Goal: Task Accomplishment & Management: Manage account settings

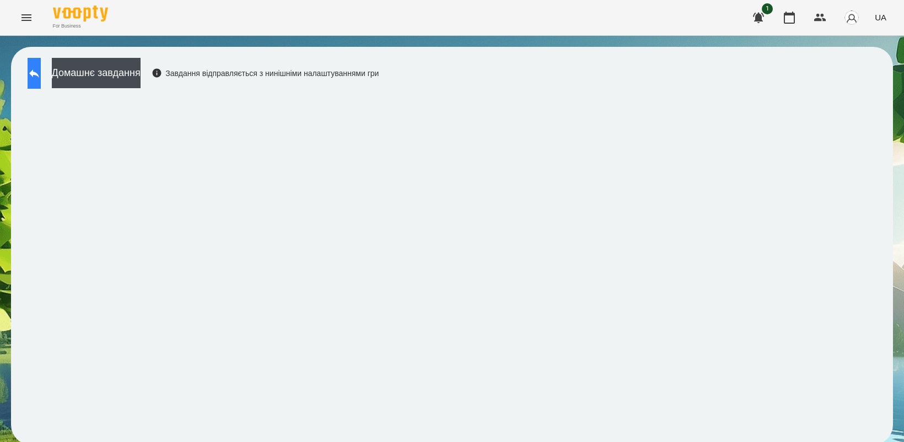
click at [34, 78] on button at bounding box center [34, 73] width 13 height 31
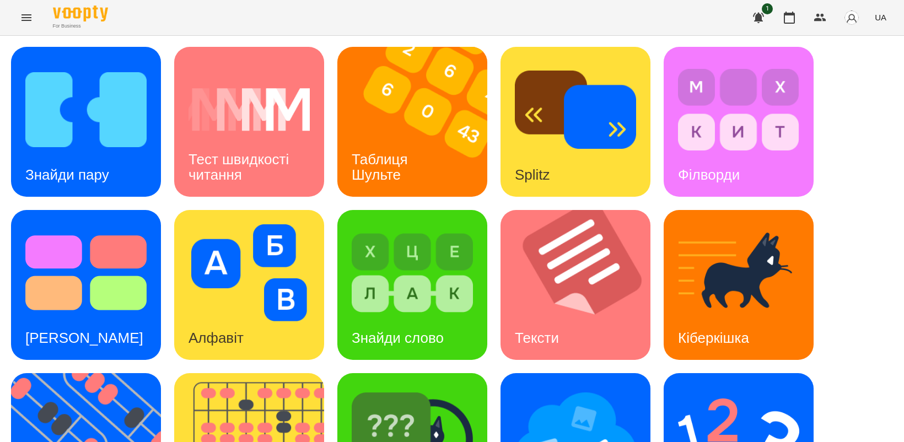
scroll to position [138, 0]
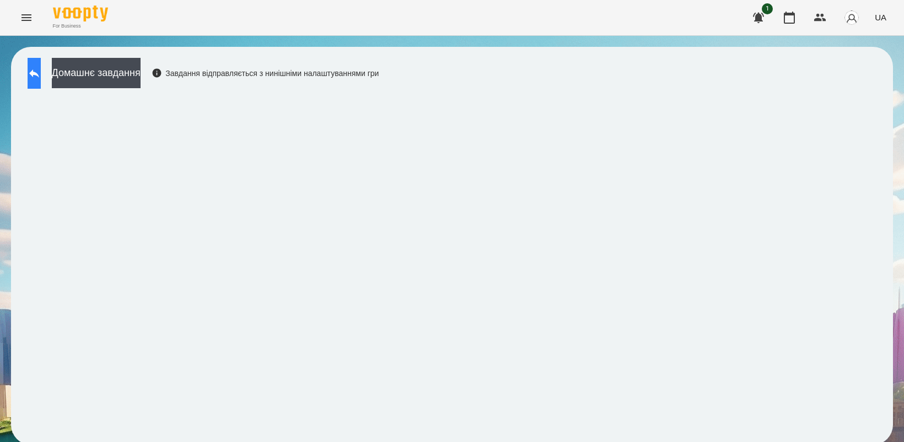
click at [41, 76] on icon at bounding box center [34, 73] width 13 height 13
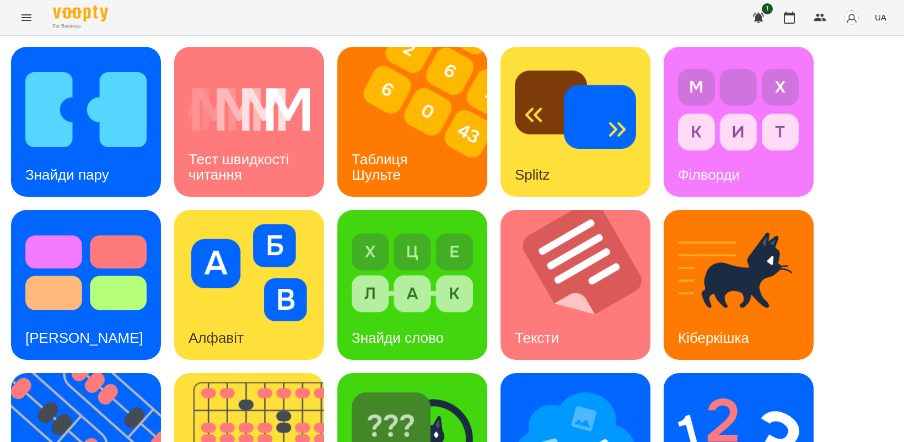
scroll to position [207, 0]
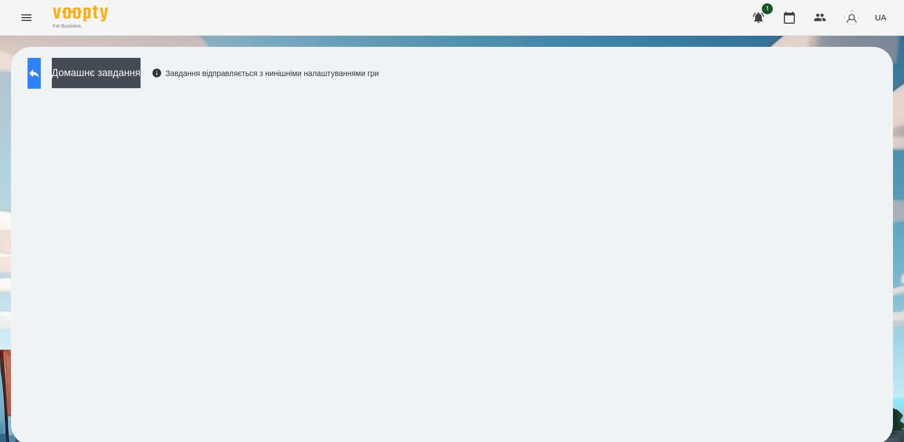
click at [41, 70] on icon at bounding box center [34, 73] width 13 height 13
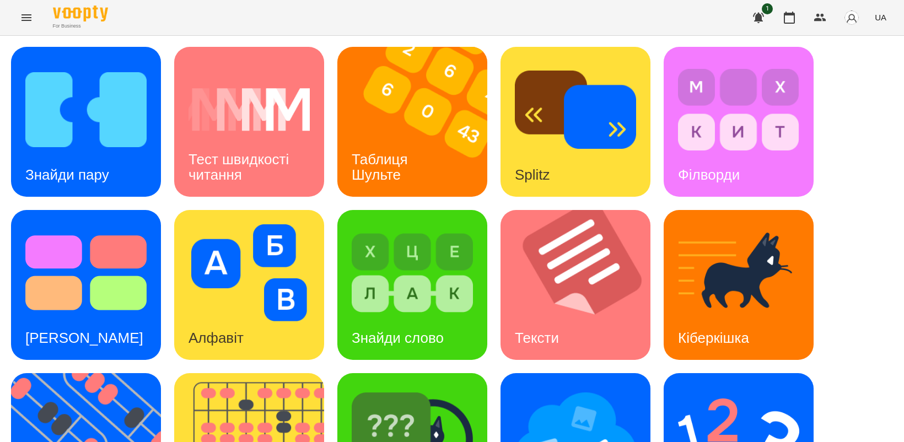
scroll to position [255, 0]
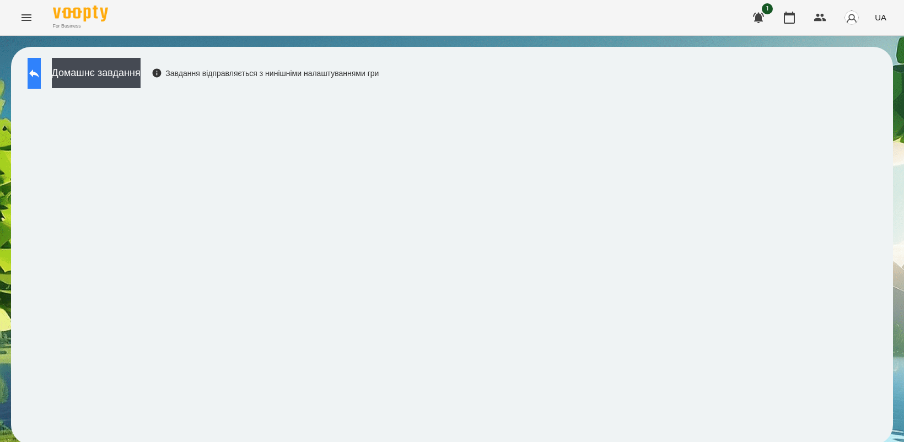
click at [41, 78] on icon at bounding box center [34, 73] width 13 height 13
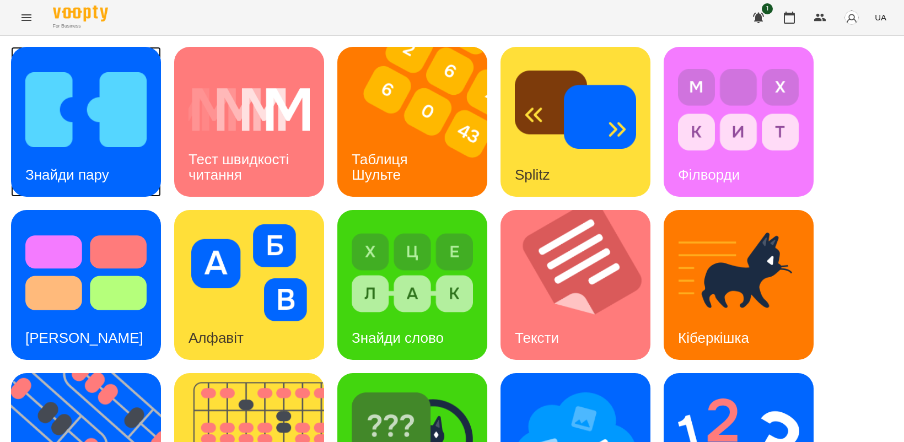
click at [68, 138] on img at bounding box center [85, 109] width 121 height 97
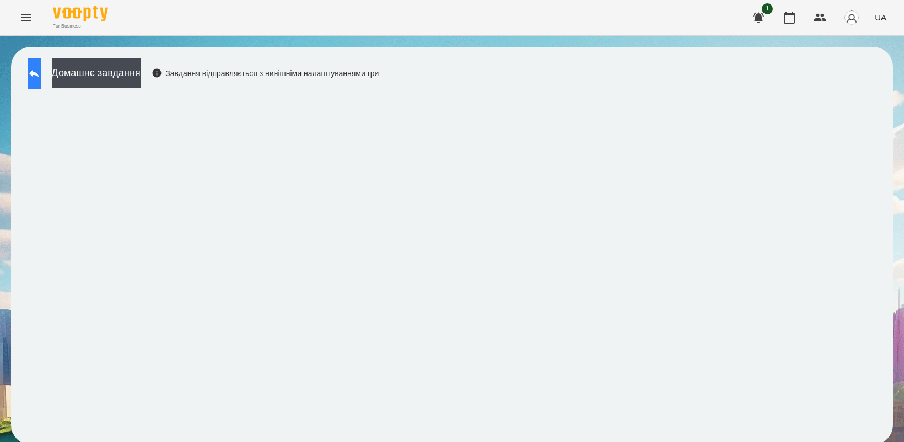
click at [36, 76] on button at bounding box center [34, 73] width 13 height 31
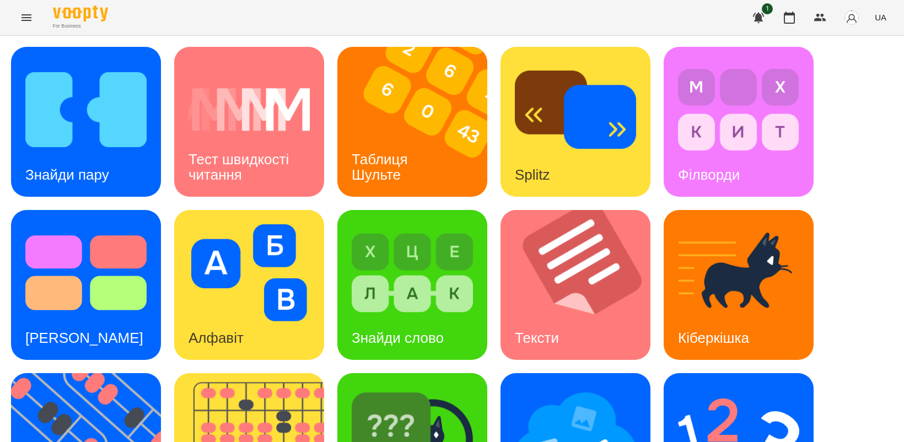
scroll to position [138, 0]
click at [588, 388] on img at bounding box center [575, 436] width 121 height 97
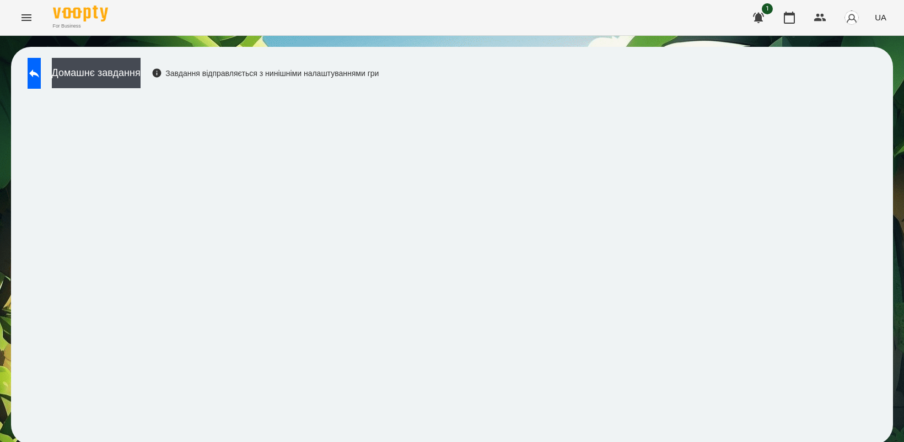
drag, startPoint x: 448, startPoint y: 82, endPoint x: 437, endPoint y: 92, distance: 15.6
click at [379, 92] on div "Домашнє завдання Завдання відправляється з нинішніми налаштуваннями гри" at bounding box center [200, 76] width 357 height 36
click at [40, 76] on icon at bounding box center [34, 73] width 13 height 13
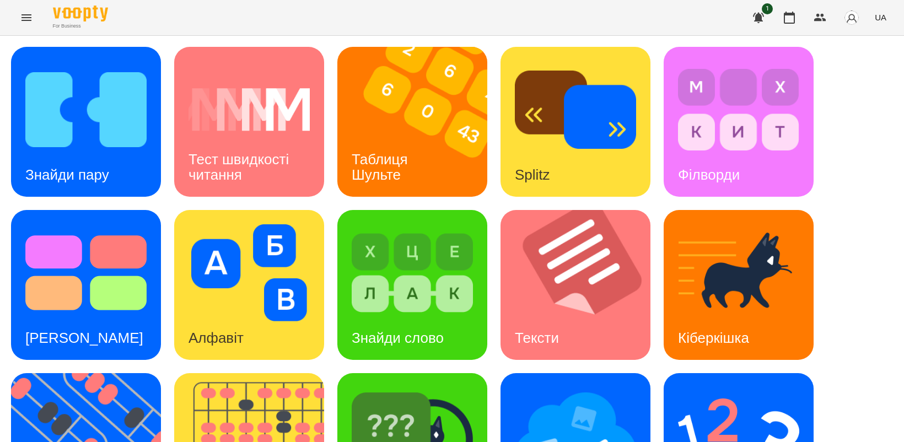
scroll to position [255, 0]
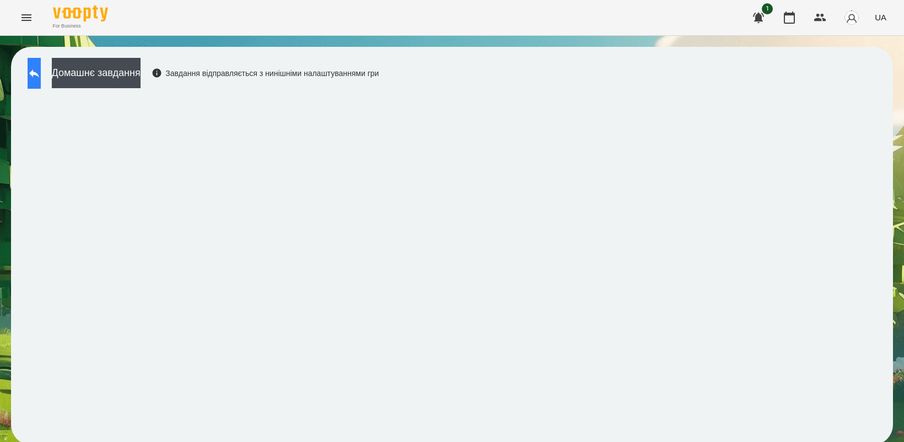
click at [41, 81] on button at bounding box center [34, 73] width 13 height 31
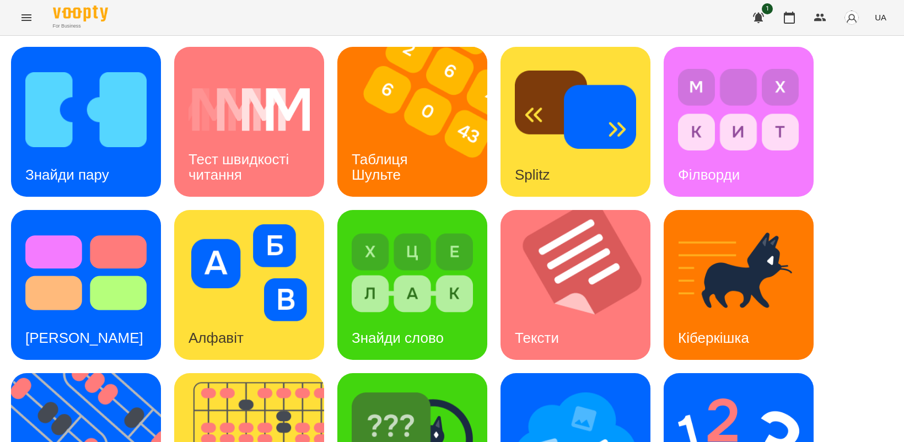
scroll to position [255, 0]
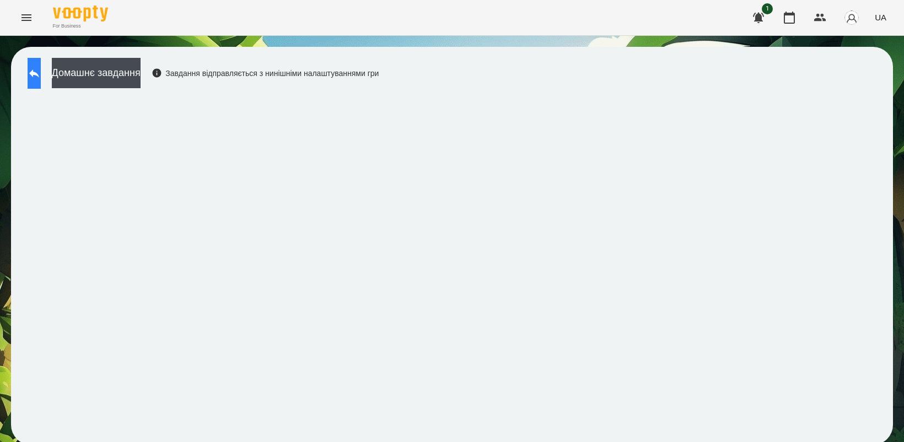
click at [41, 73] on icon at bounding box center [34, 73] width 13 height 13
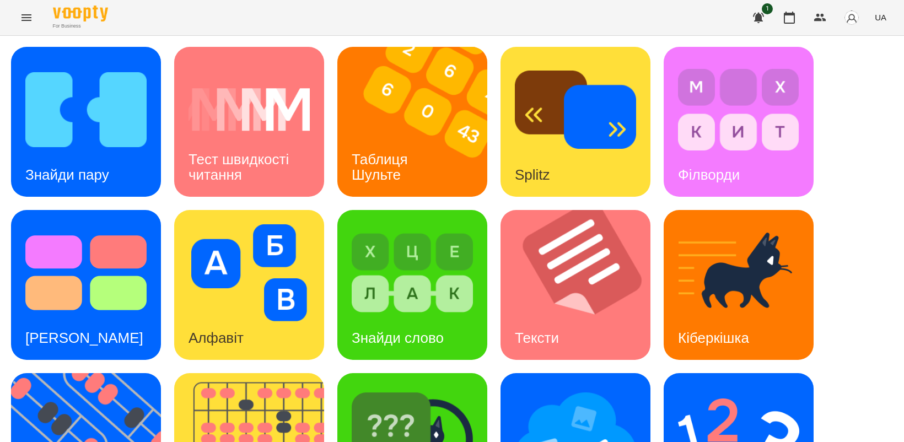
scroll to position [138, 0]
click at [80, 373] on img at bounding box center [93, 448] width 164 height 150
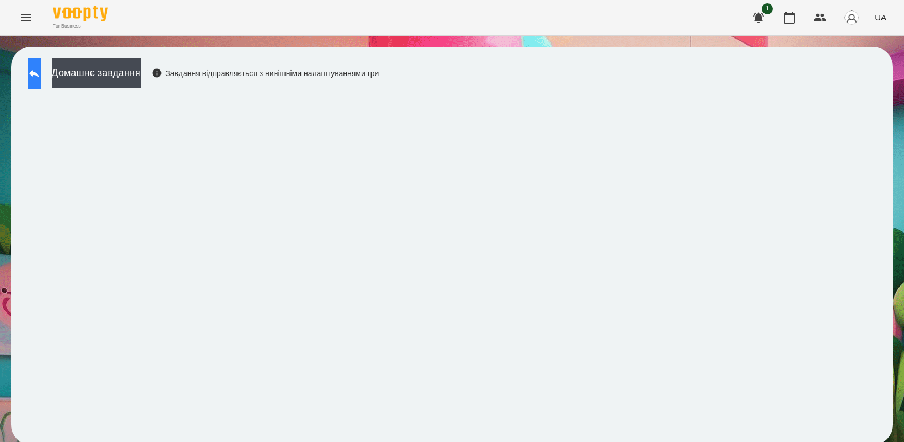
click at [41, 69] on icon at bounding box center [34, 73] width 13 height 13
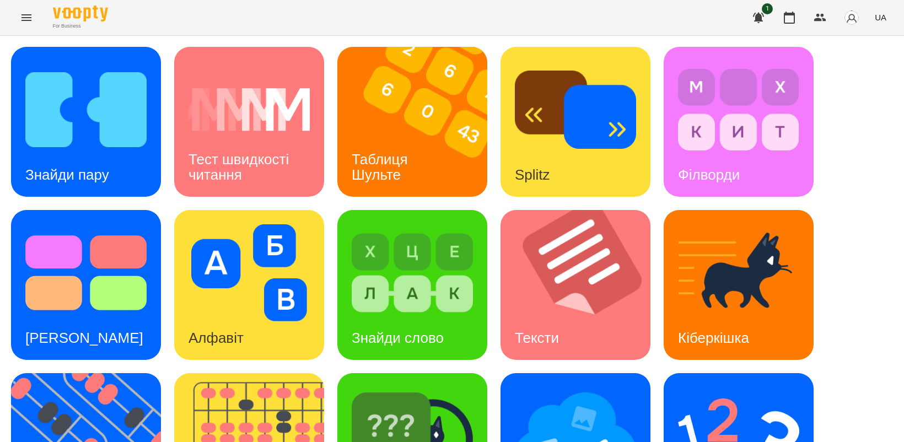
scroll to position [207, 0]
click at [93, 373] on img at bounding box center [93, 448] width 164 height 150
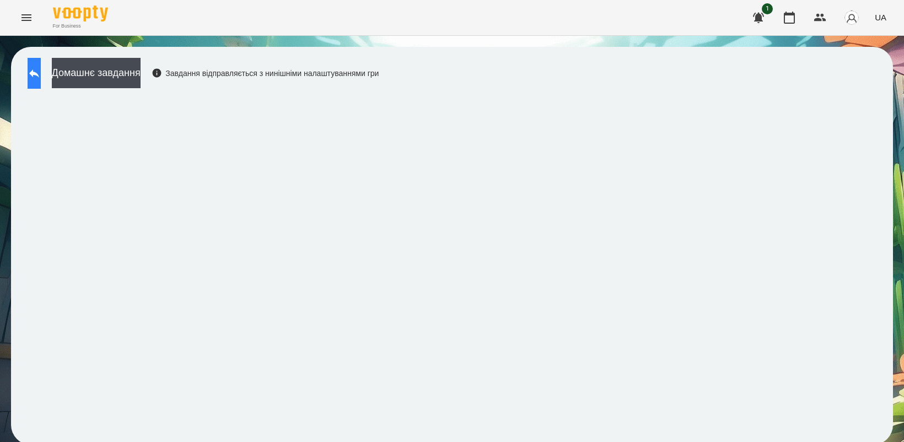
click at [41, 69] on icon at bounding box center [34, 73] width 13 height 13
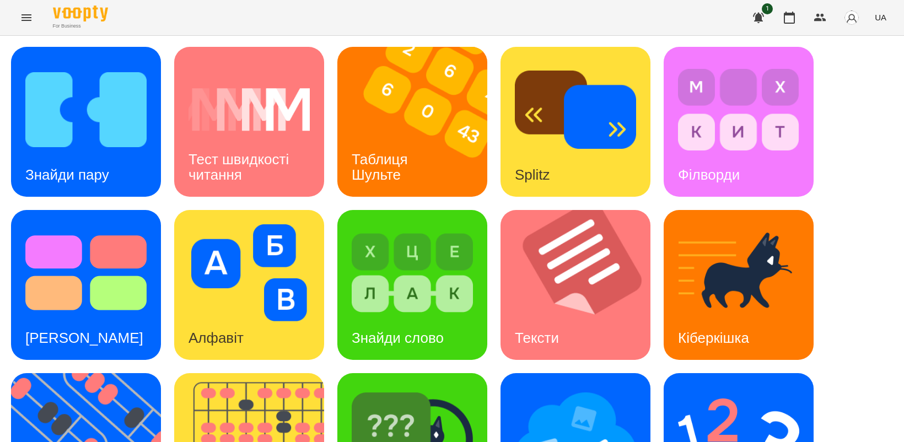
scroll to position [255, 0]
click at [106, 373] on img at bounding box center [93, 448] width 164 height 150
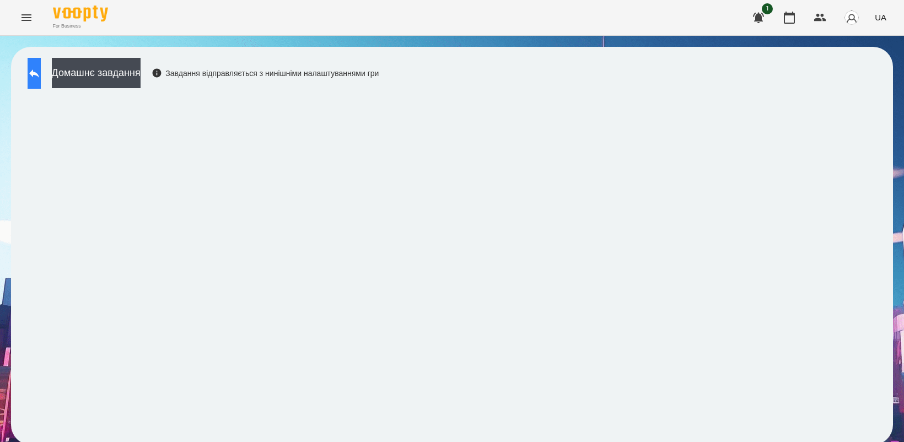
click at [41, 79] on icon at bounding box center [34, 73] width 13 height 13
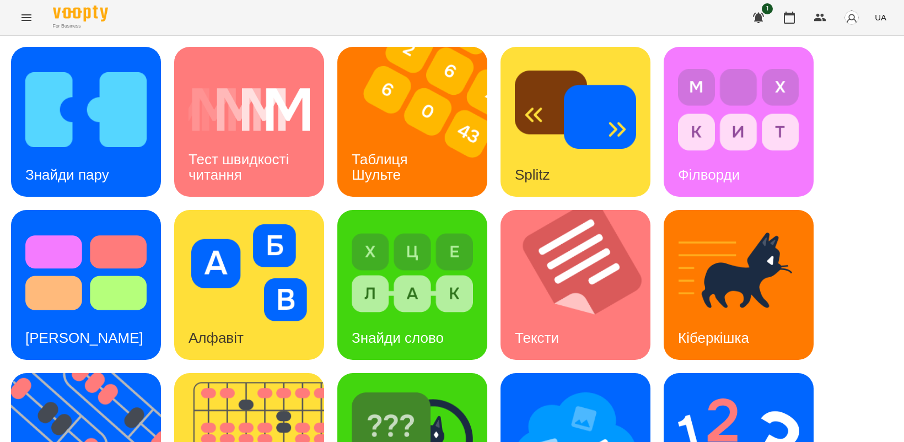
scroll to position [255, 0]
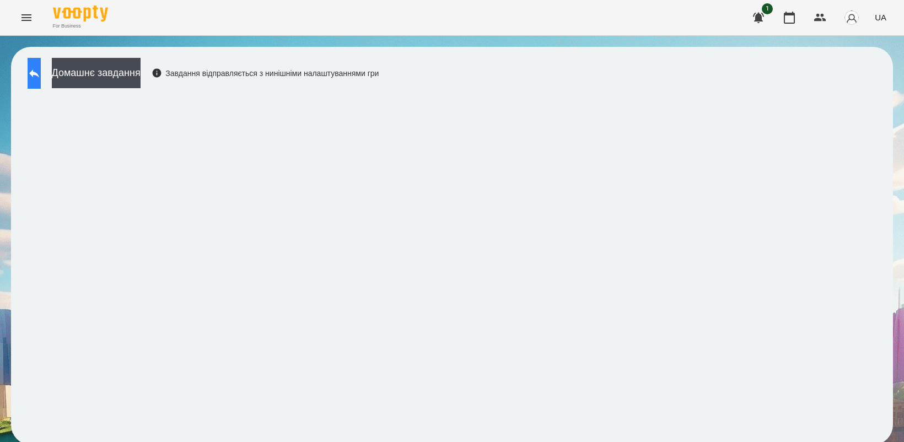
click at [39, 70] on icon at bounding box center [34, 73] width 13 height 13
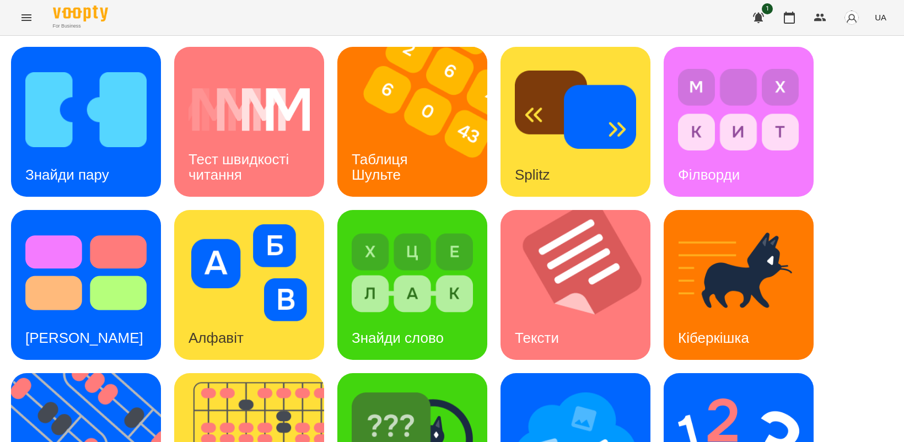
scroll to position [138, 0]
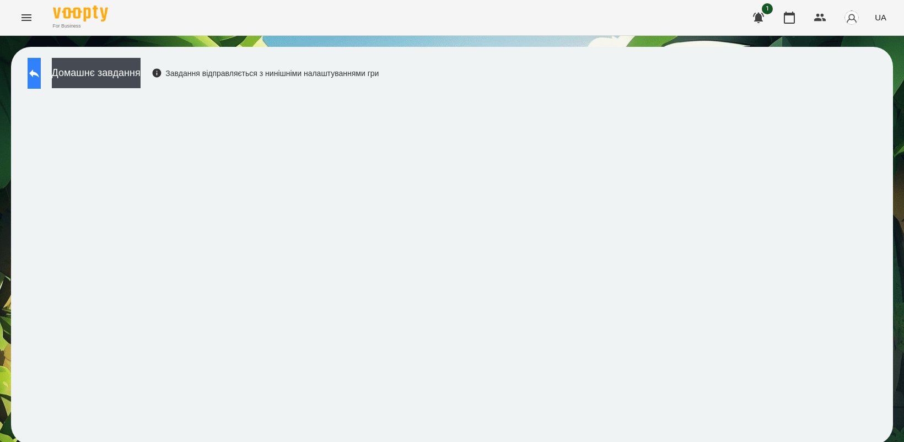
click at [39, 74] on icon at bounding box center [34, 73] width 10 height 8
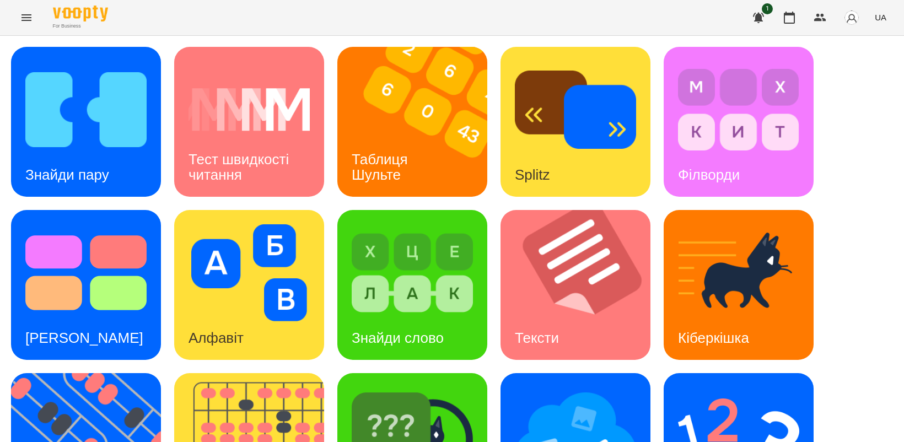
scroll to position [138, 0]
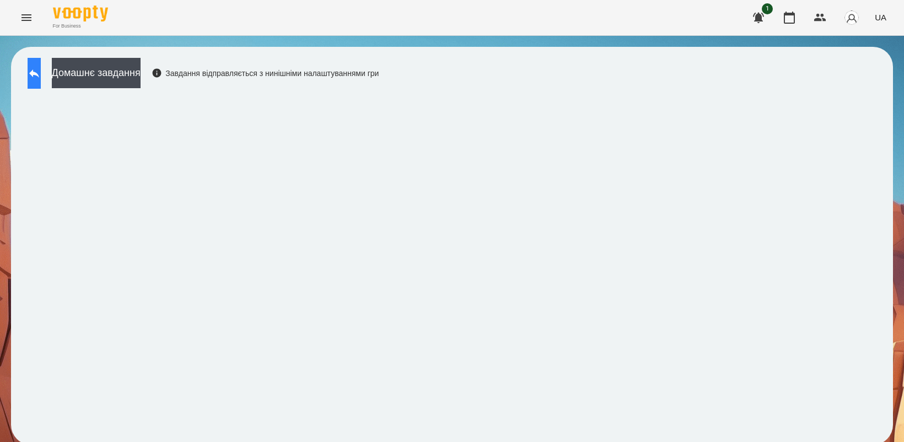
click at [41, 67] on icon at bounding box center [34, 73] width 13 height 13
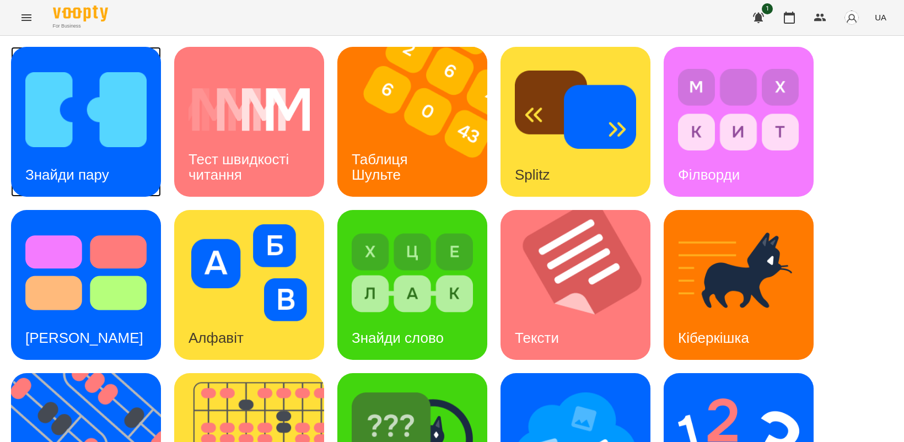
click at [77, 159] on div "Знайди пару" at bounding box center [67, 175] width 112 height 44
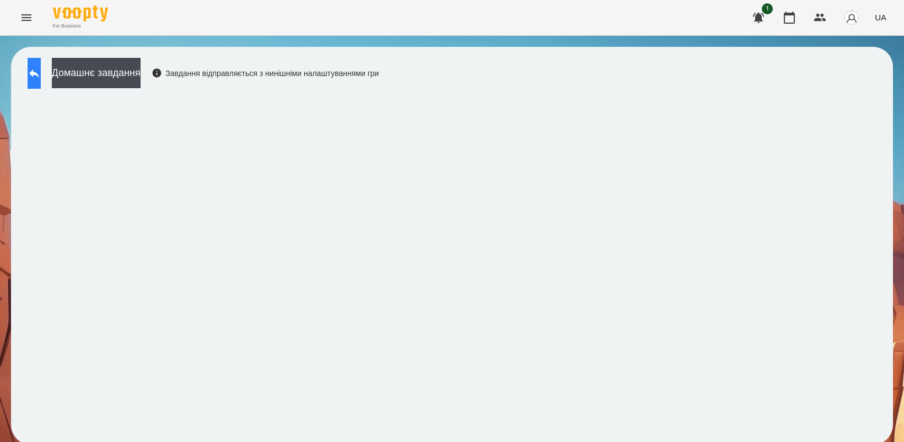
click at [41, 83] on button at bounding box center [34, 73] width 13 height 31
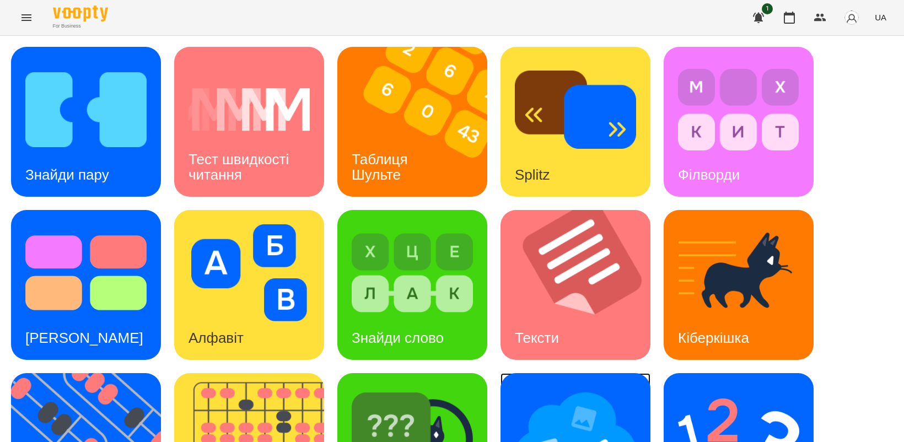
click at [530, 405] on img at bounding box center [575, 436] width 121 height 97
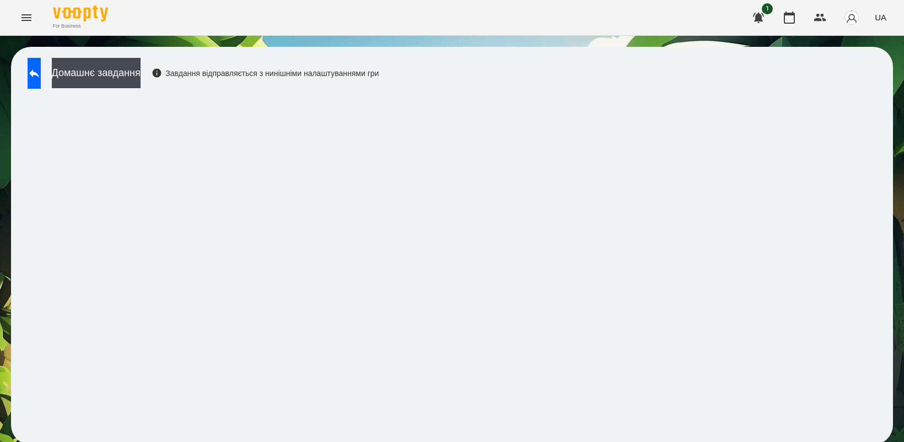
scroll to position [3, 0]
click at [37, 63] on button at bounding box center [34, 73] width 13 height 31
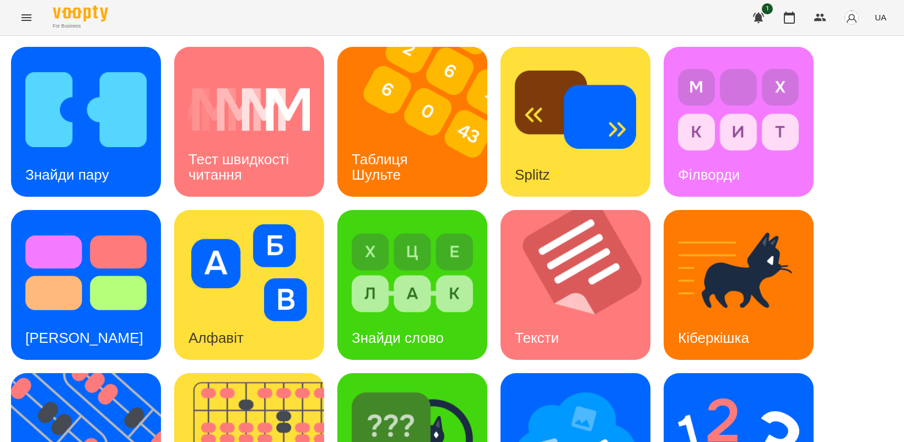
scroll to position [255, 0]
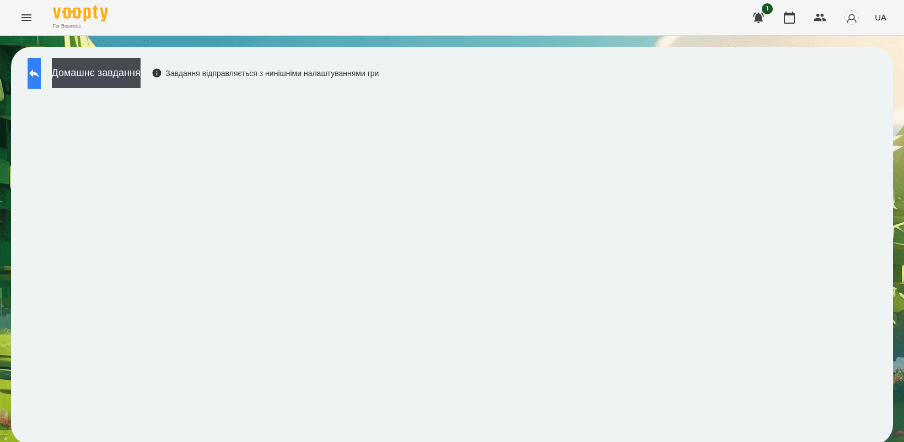
click at [41, 80] on button at bounding box center [34, 73] width 13 height 31
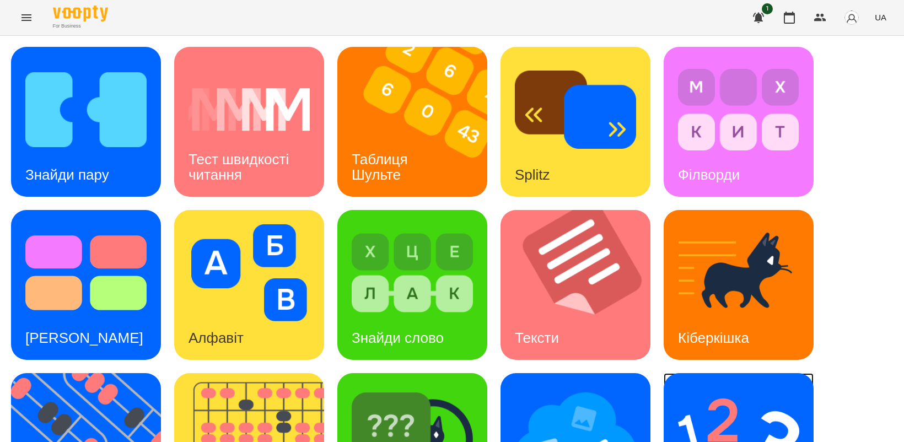
click at [717, 392] on img at bounding box center [738, 436] width 121 height 97
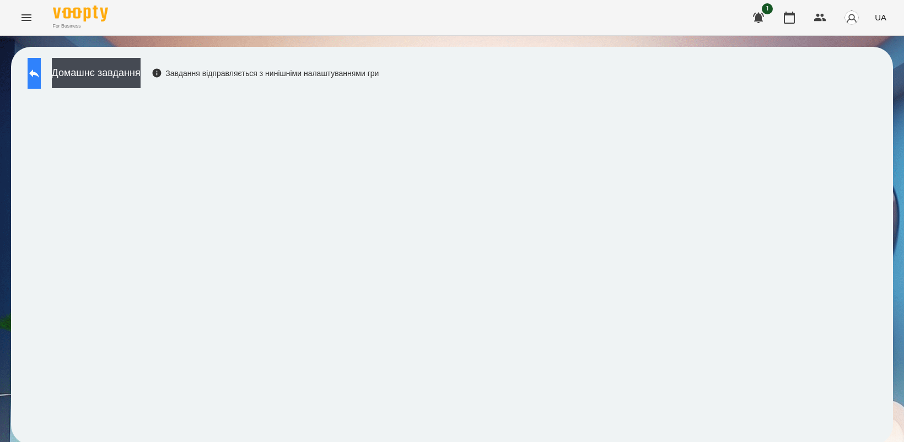
click at [41, 69] on icon at bounding box center [34, 73] width 13 height 13
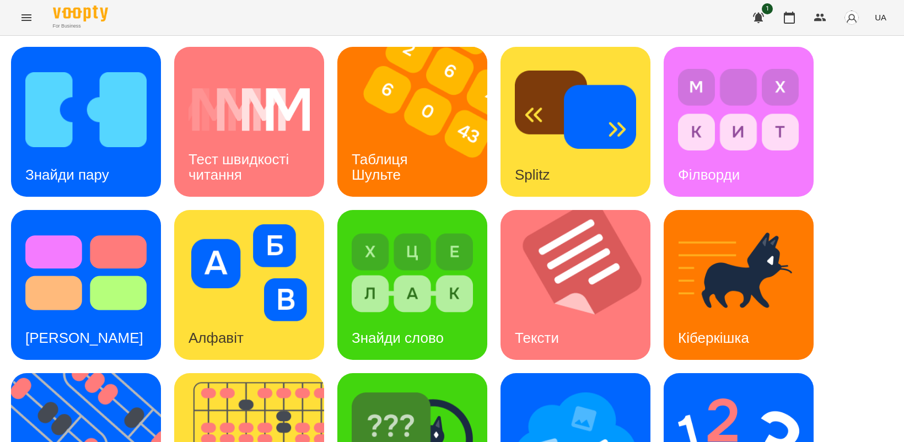
scroll to position [255, 0]
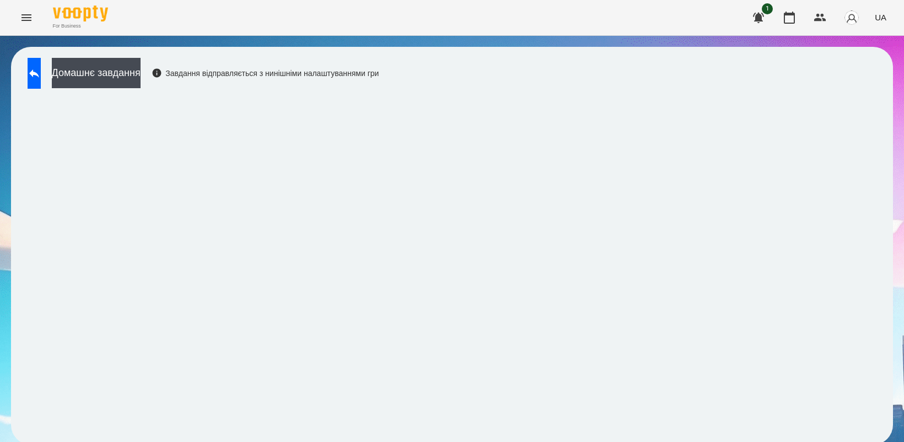
drag, startPoint x: 37, startPoint y: 79, endPoint x: 729, endPoint y: 35, distance: 693.5
click at [37, 78] on button at bounding box center [34, 73] width 13 height 31
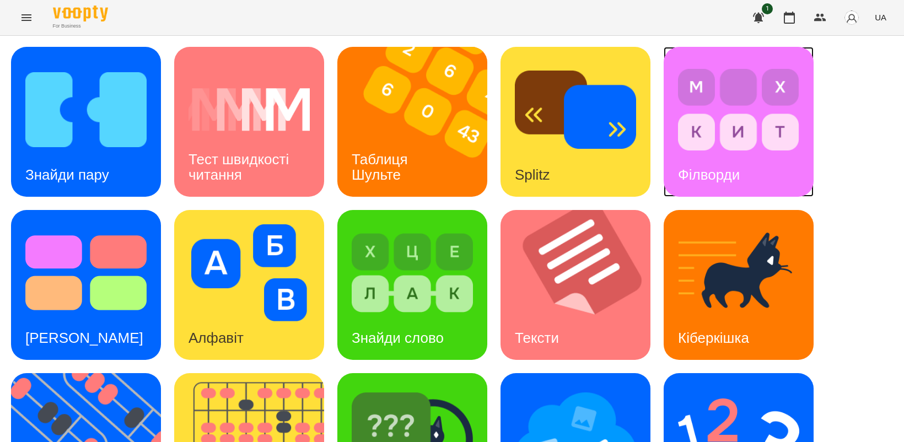
drag, startPoint x: 790, startPoint y: 178, endPoint x: 824, endPoint y: 175, distance: 34.8
click at [728, 412] on img at bounding box center [738, 436] width 121 height 97
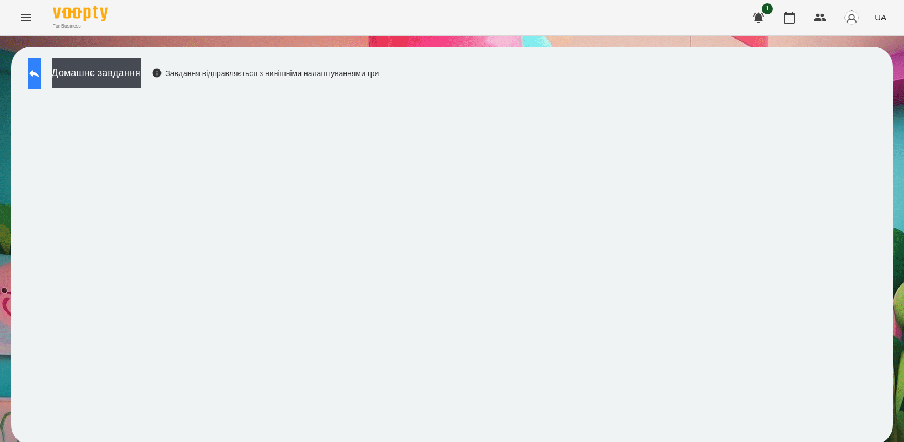
click at [39, 73] on icon at bounding box center [34, 73] width 10 height 8
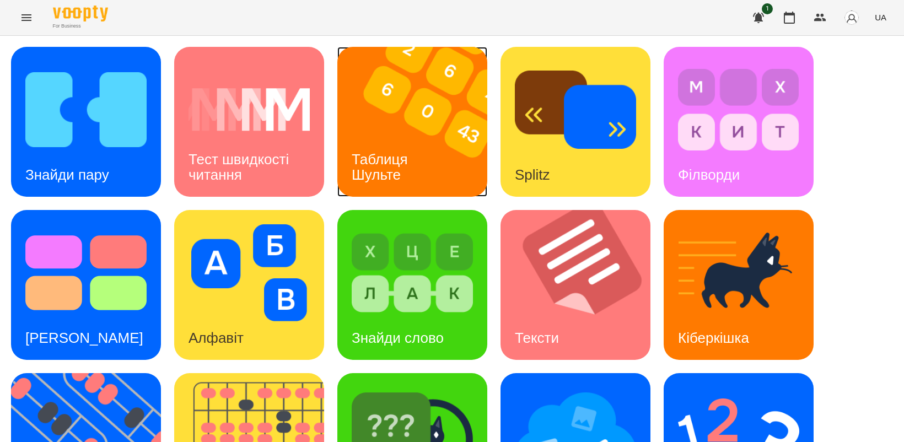
click at [368, 145] on div "Таблиця Шульте" at bounding box center [381, 167] width 89 height 59
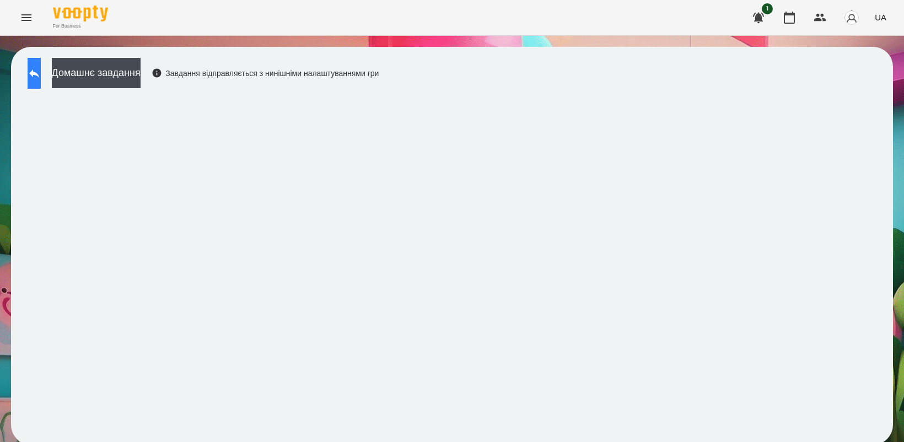
click at [41, 74] on icon at bounding box center [34, 73] width 13 height 13
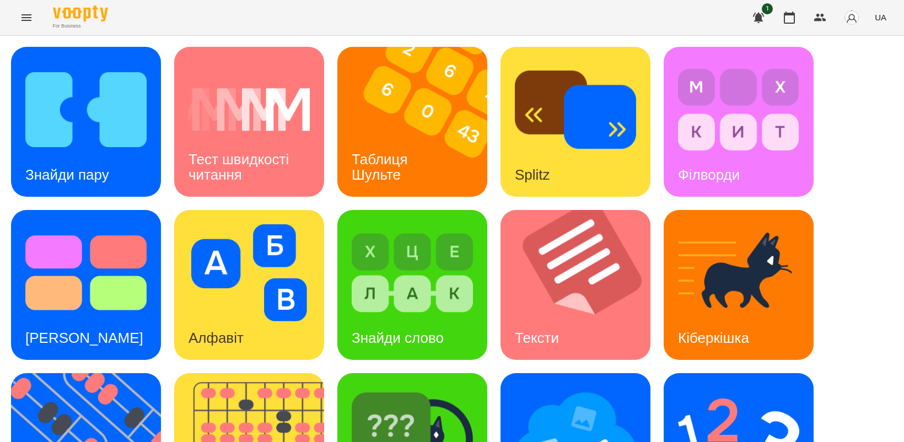
scroll to position [207, 0]
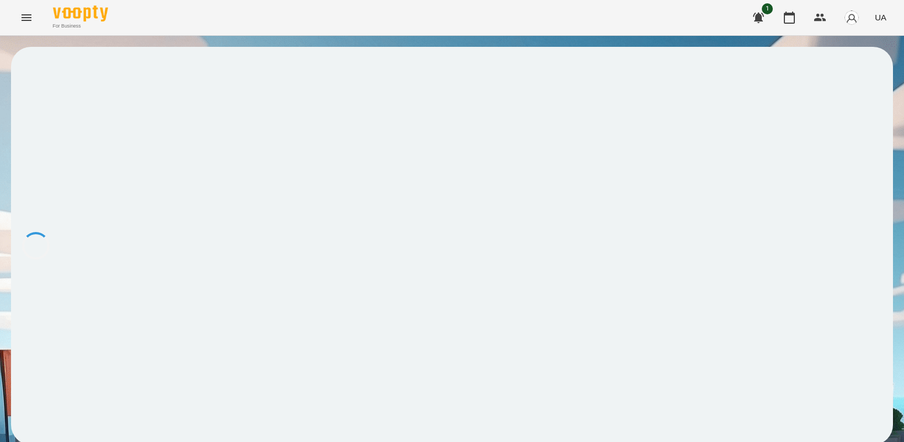
click at [555, 428] on div at bounding box center [452, 246] width 882 height 398
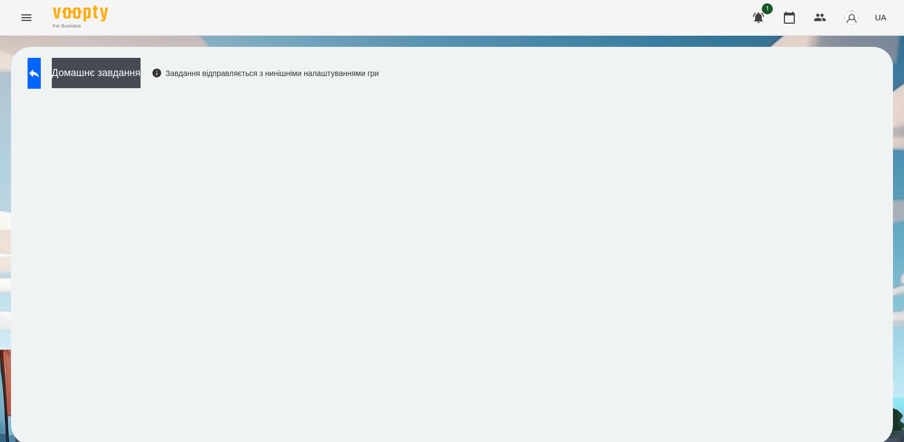
scroll to position [3, 0]
click at [39, 72] on icon at bounding box center [34, 73] width 10 height 8
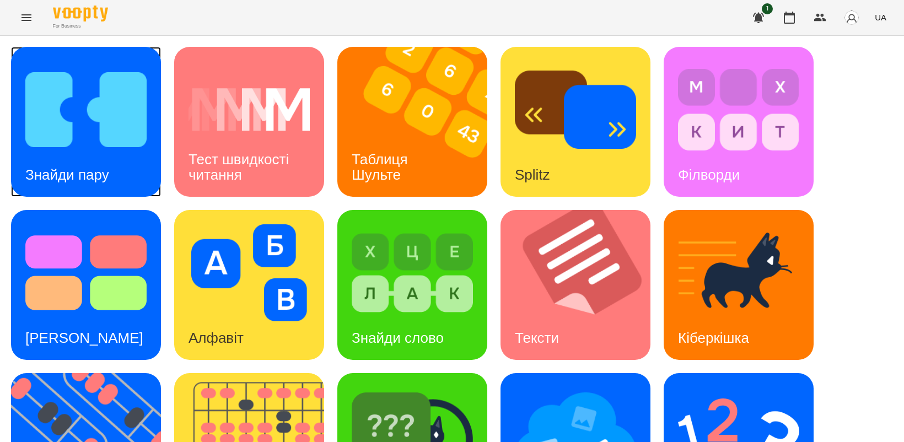
click at [97, 141] on img at bounding box center [85, 109] width 121 height 97
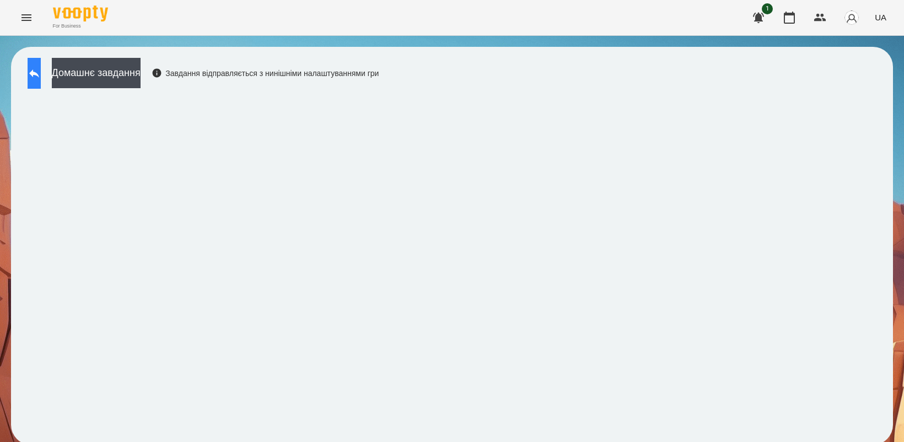
click at [41, 72] on icon at bounding box center [34, 73] width 13 height 13
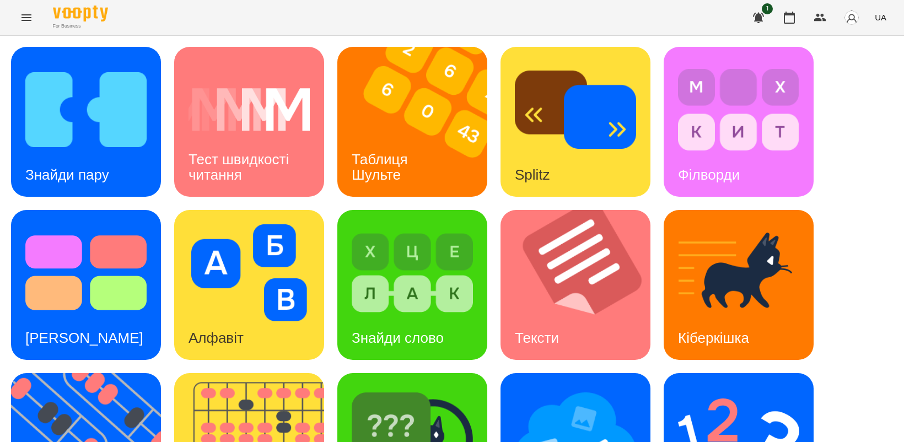
scroll to position [207, 0]
click at [57, 330] on h3 "[PERSON_NAME]" at bounding box center [84, 338] width 118 height 17
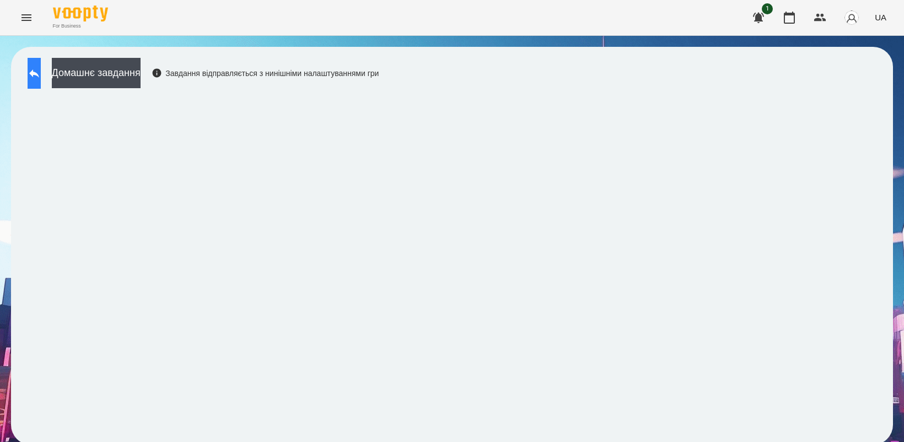
click at [41, 75] on icon at bounding box center [34, 73] width 13 height 13
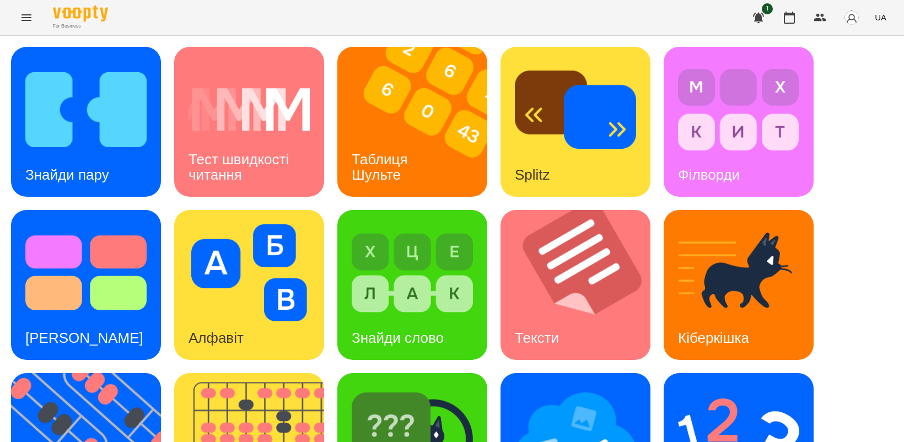
scroll to position [255, 0]
click at [274, 210] on div "Алфавіт" at bounding box center [249, 285] width 150 height 150
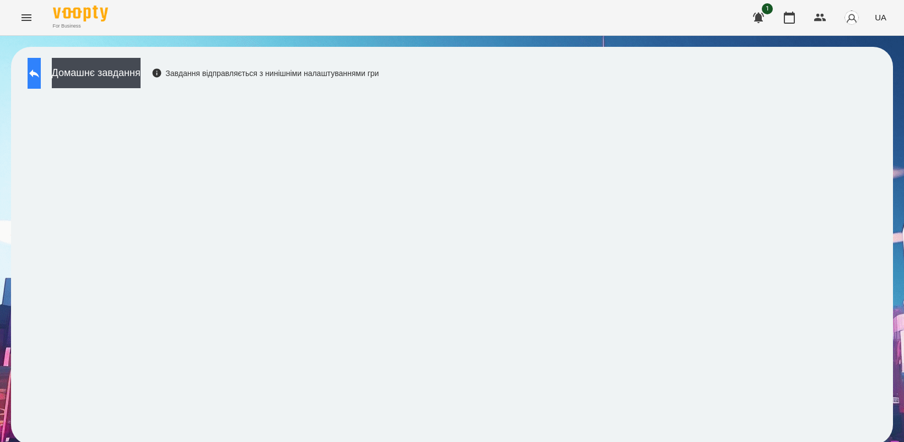
click at [41, 69] on button at bounding box center [34, 73] width 13 height 31
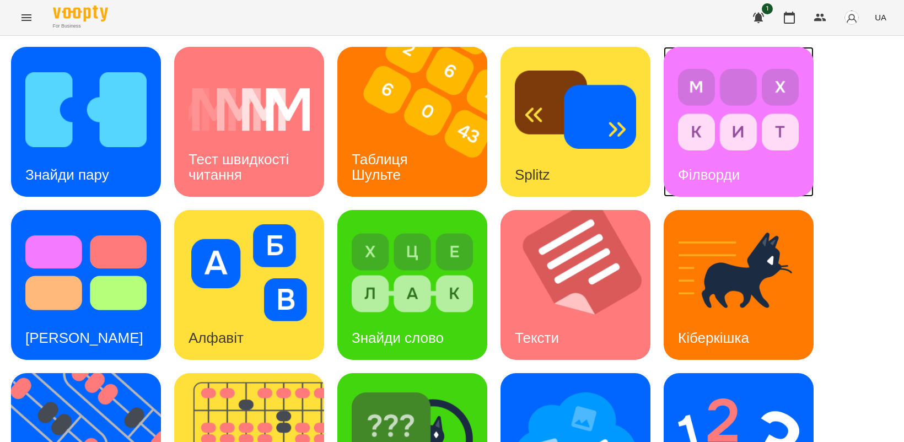
click at [723, 147] on img at bounding box center [738, 109] width 121 height 97
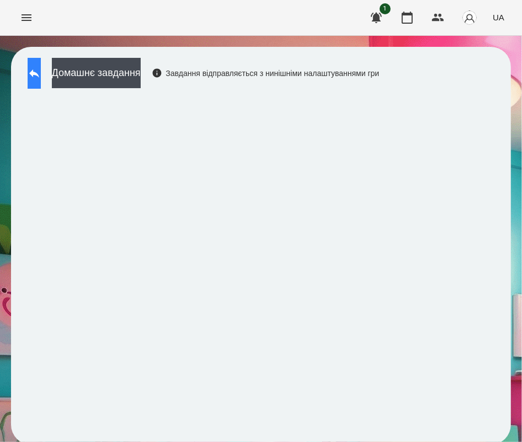
click at [41, 69] on icon at bounding box center [34, 73] width 13 height 13
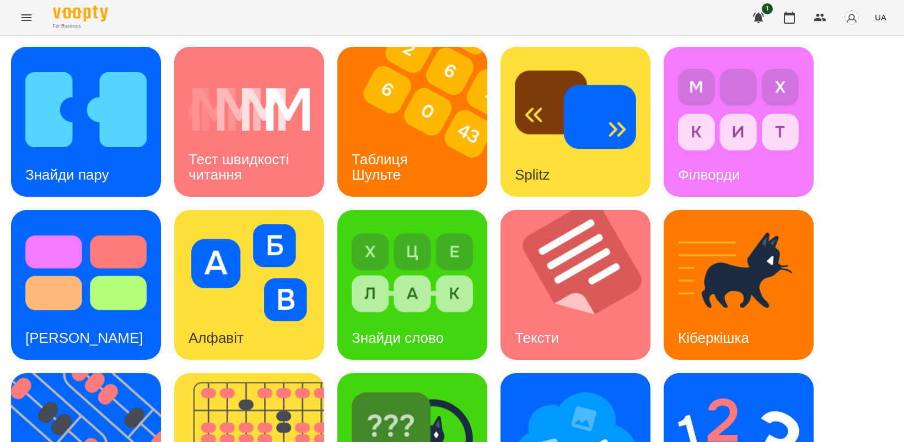
click at [20, 18] on icon "Menu" at bounding box center [26, 17] width 13 height 13
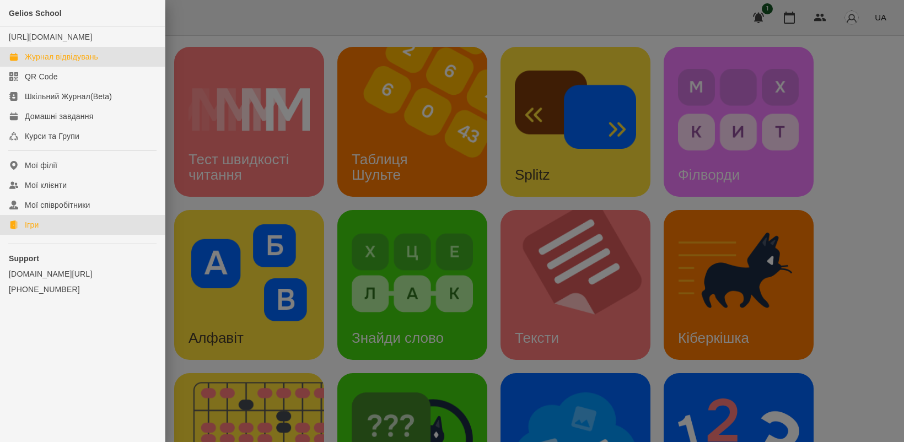
click at [67, 62] on div "Журнал відвідувань" at bounding box center [61, 56] width 73 height 11
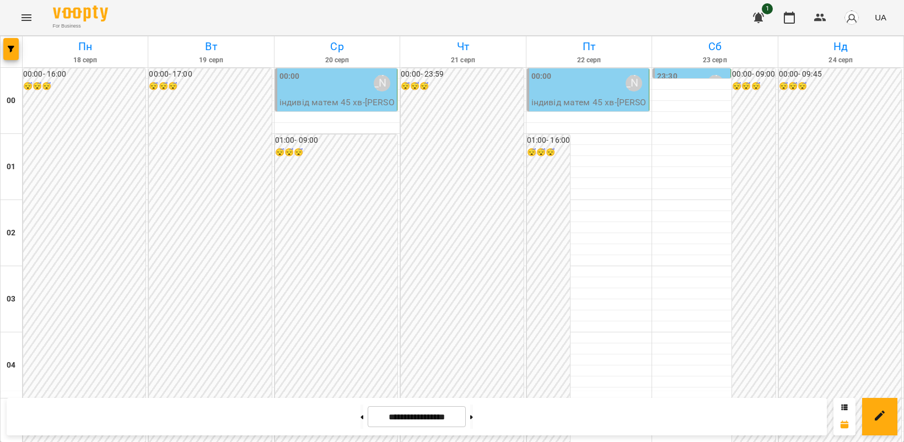
scroll to position [1194, 0]
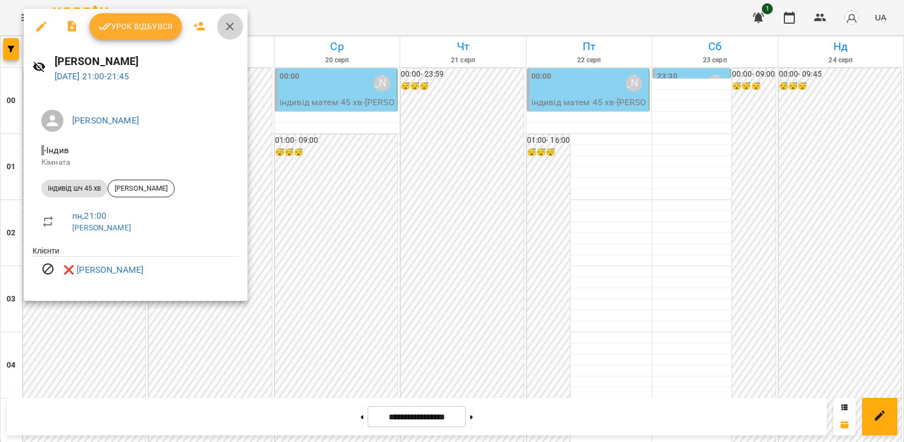
click at [225, 26] on icon "button" at bounding box center [229, 26] width 13 height 13
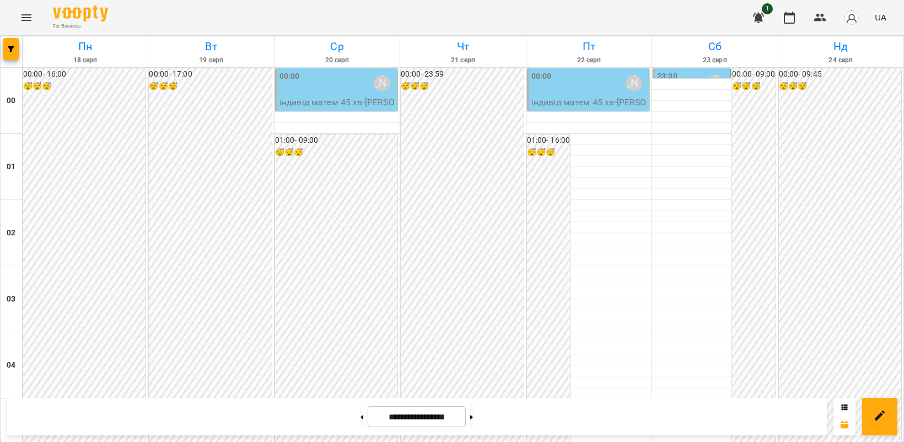
scroll to position [965, 0]
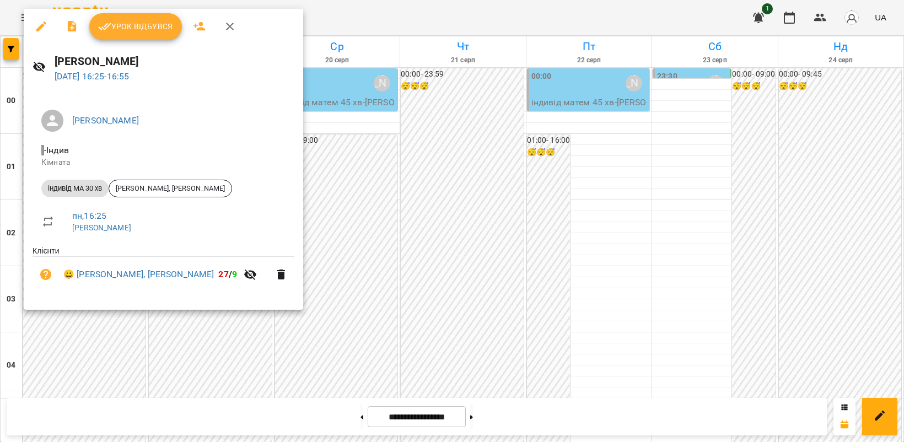
click at [131, 32] on span "Урок відбувся" at bounding box center [135, 26] width 75 height 13
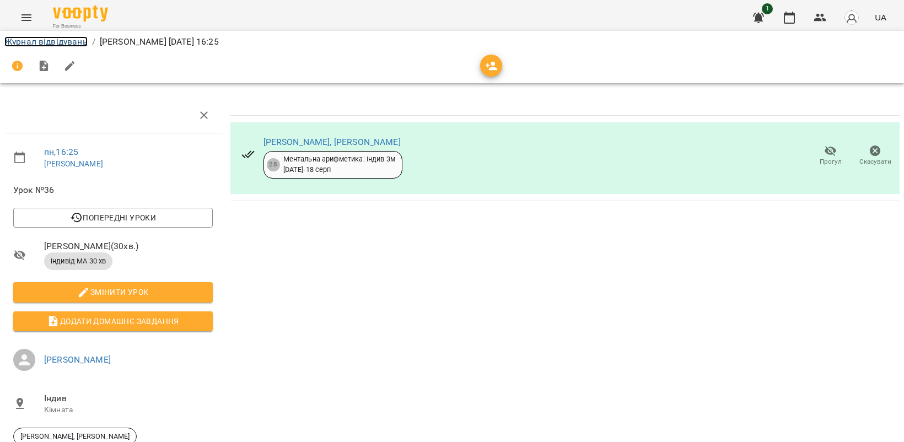
click at [26, 36] on link "Журнал відвідувань" at bounding box center [45, 41] width 83 height 10
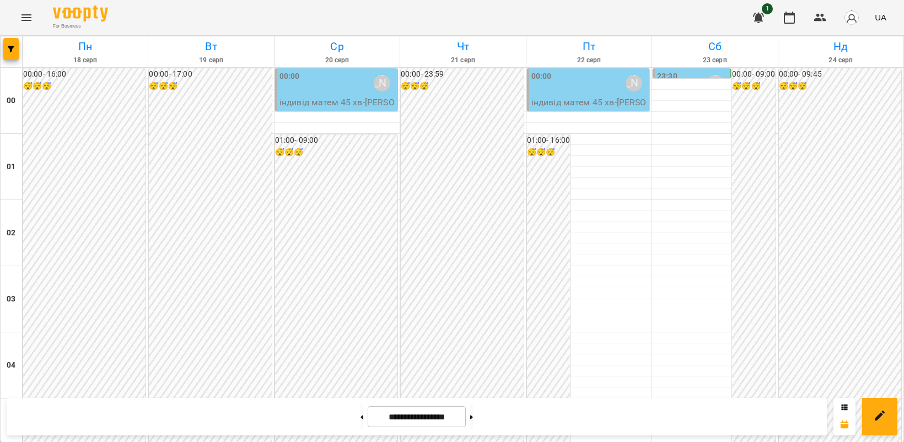
scroll to position [1103, 0]
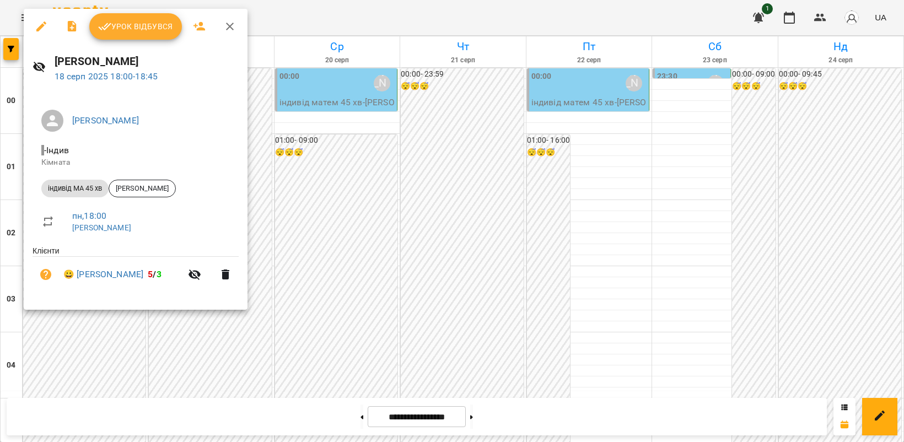
click at [117, 33] on button "Урок відбувся" at bounding box center [135, 26] width 93 height 26
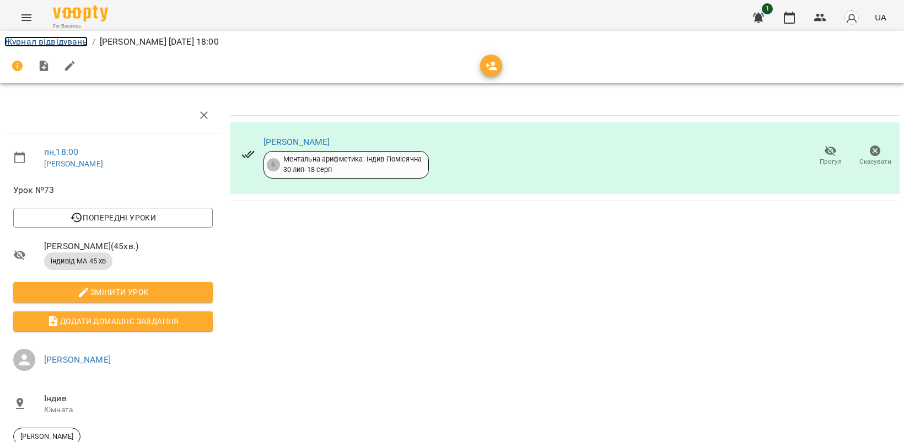
drag, startPoint x: 45, startPoint y: 37, endPoint x: 212, endPoint y: 287, distance: 300.5
click at [45, 39] on link "Журнал відвідувань" at bounding box center [45, 41] width 83 height 10
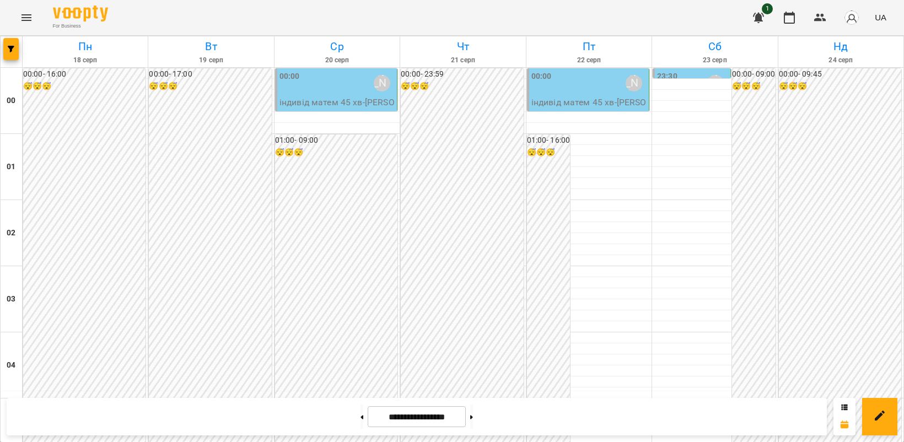
scroll to position [1103, 0]
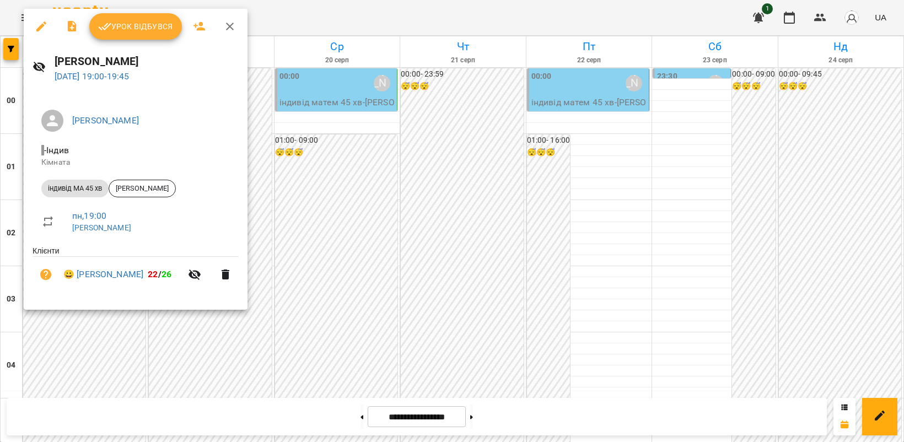
click at [111, 31] on span "Урок відбувся" at bounding box center [135, 26] width 75 height 13
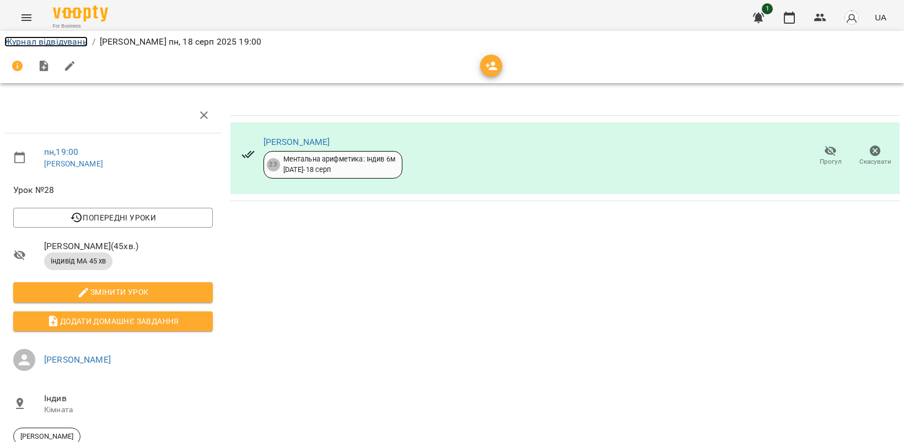
click at [34, 44] on link "Журнал відвідувань" at bounding box center [45, 41] width 83 height 10
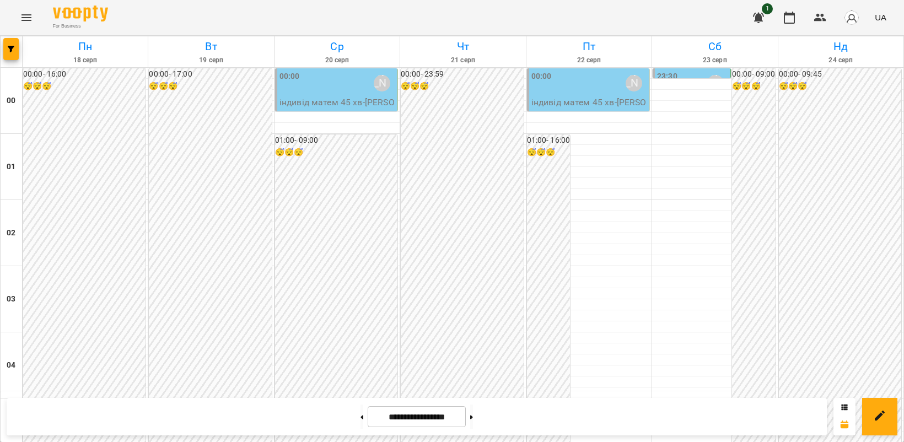
scroll to position [1103, 0]
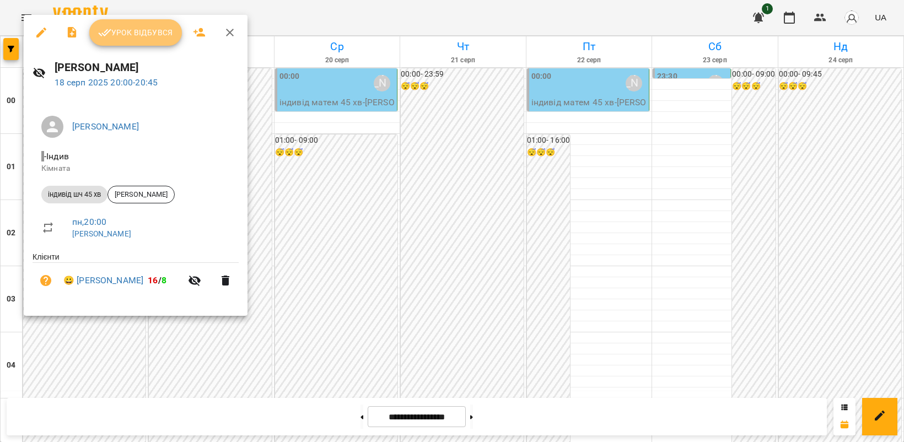
click at [116, 30] on span "Урок відбувся" at bounding box center [135, 32] width 75 height 13
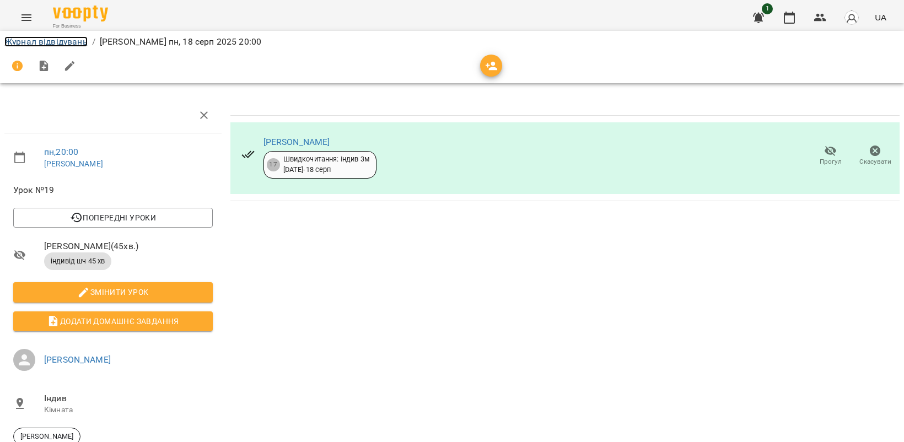
click at [65, 42] on link "Журнал відвідувань" at bounding box center [45, 41] width 83 height 10
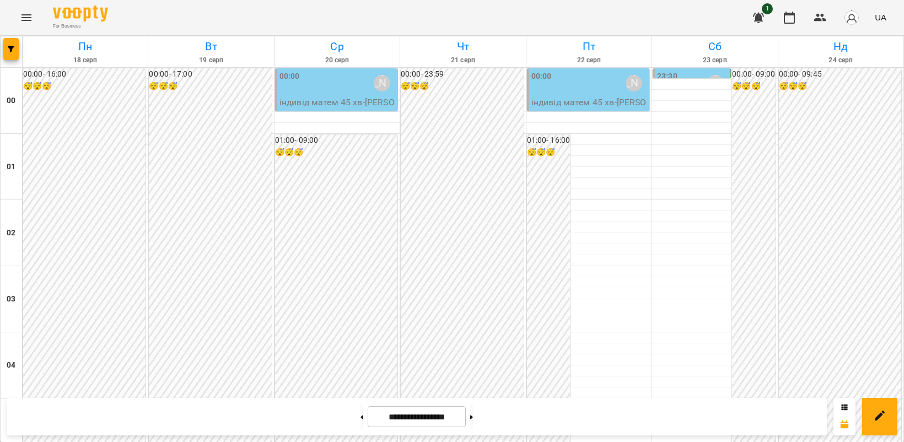
scroll to position [1126, 0]
